Goal: Information Seeking & Learning: Learn about a topic

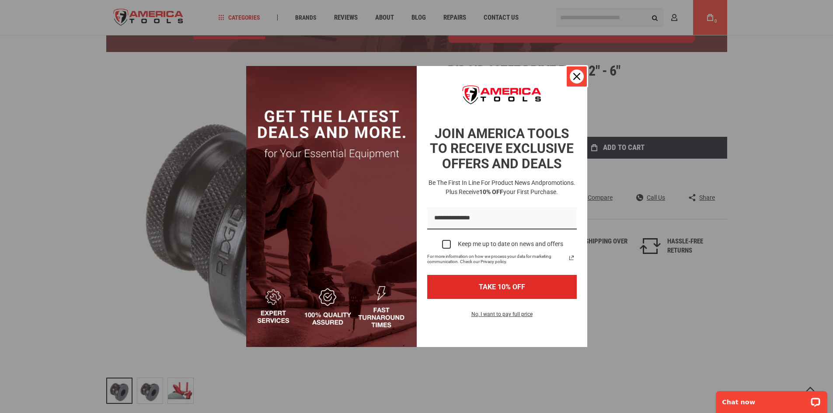
click at [577, 74] on icon "close icon" at bounding box center [576, 76] width 7 height 7
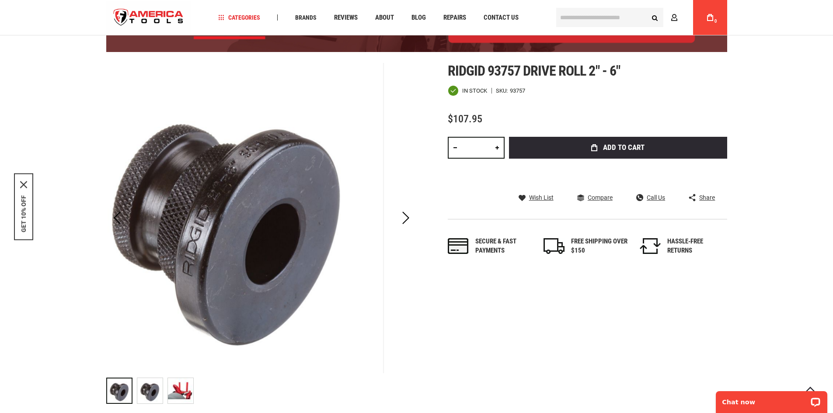
drag, startPoint x: 277, startPoint y: 160, endPoint x: 232, endPoint y: 220, distance: 75.5
click at [232, 220] on img at bounding box center [228, 218] width 310 height 310
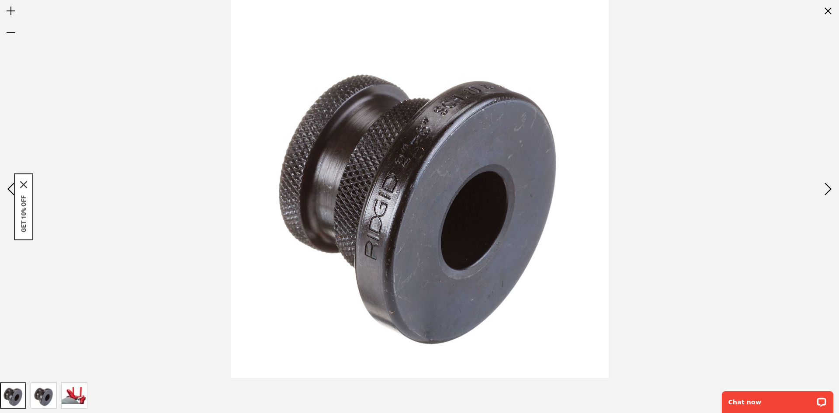
click at [51, 393] on img at bounding box center [43, 395] width 25 height 25
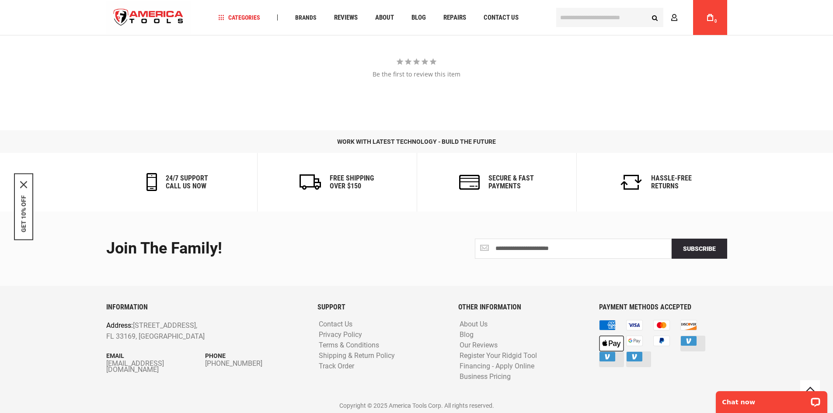
scroll to position [1132, 0]
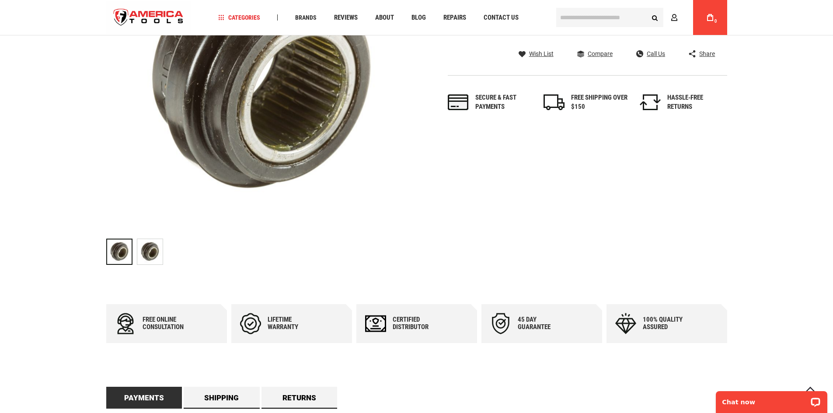
scroll to position [87, 0]
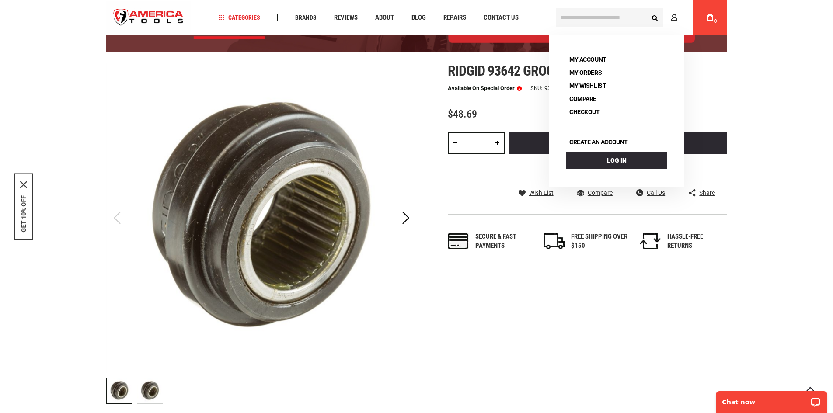
click at [151, 389] on img at bounding box center [149, 390] width 25 height 25
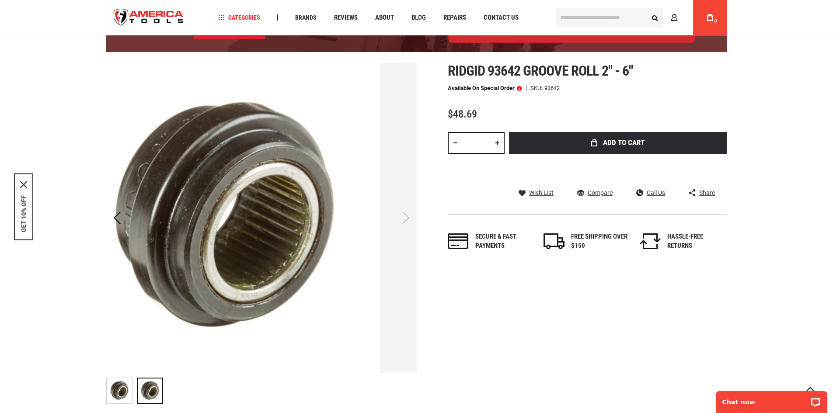
drag, startPoint x: 313, startPoint y: 210, endPoint x: 203, endPoint y: 170, distance: 117.3
click at [203, 170] on img at bounding box center [225, 218] width 310 height 310
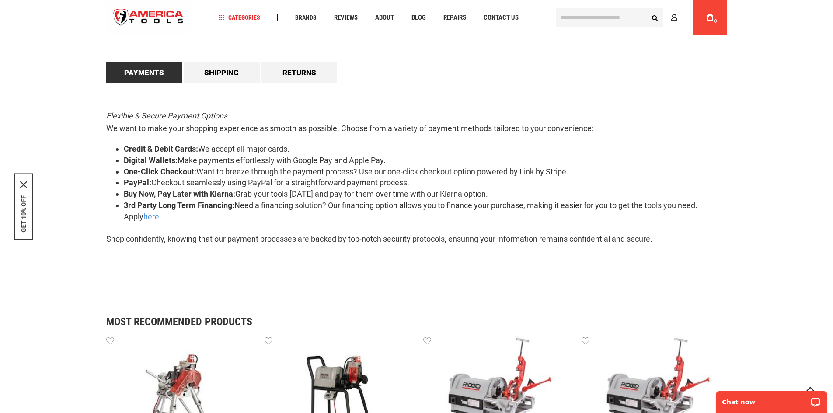
scroll to position [501, 0]
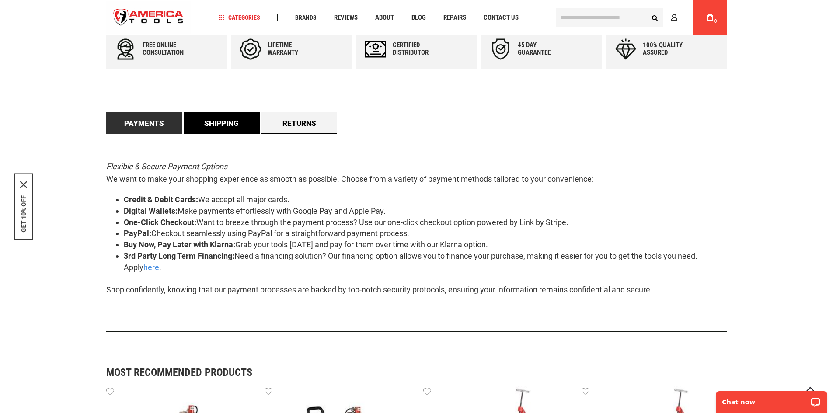
click at [231, 121] on link "Shipping" at bounding box center [222, 123] width 76 height 22
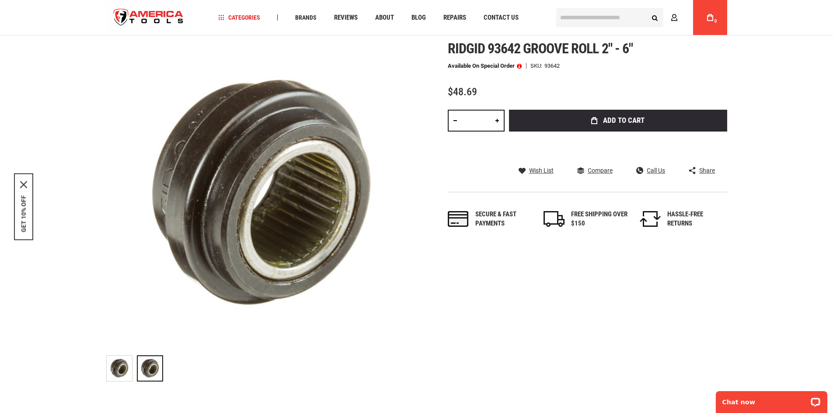
scroll to position [20, 0]
